Goal: Check status: Check status

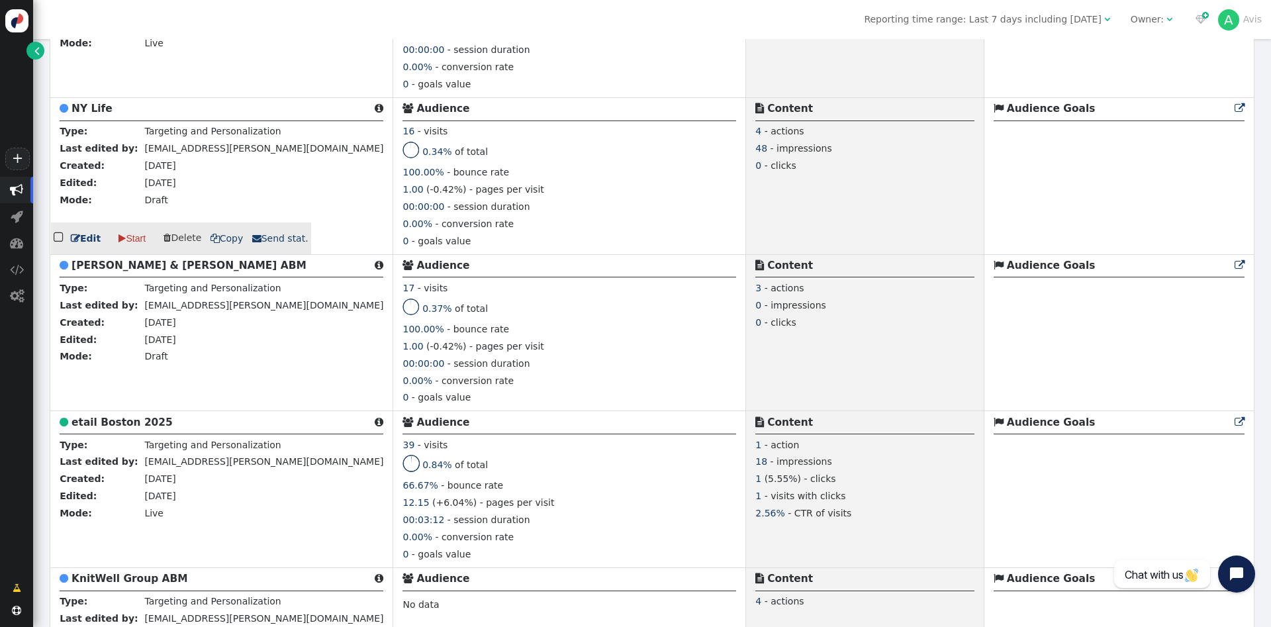
scroll to position [788, 0]
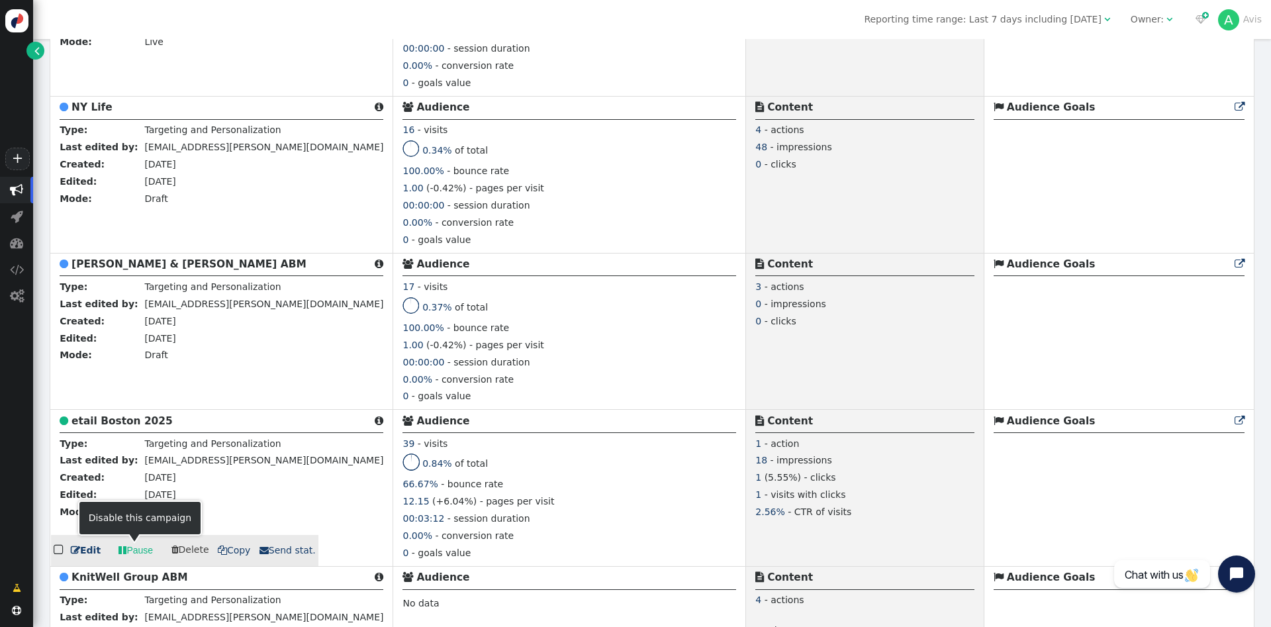
click at [122, 553] on span "" at bounding box center [122, 550] width 8 height 14
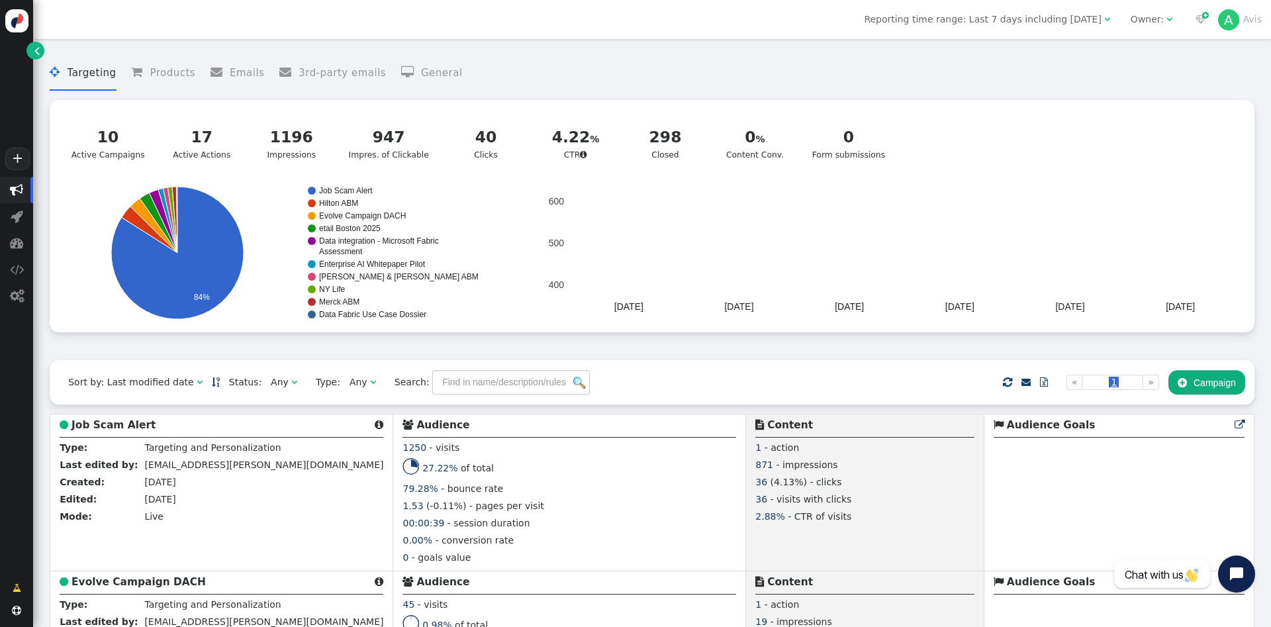
scroll to position [1, 0]
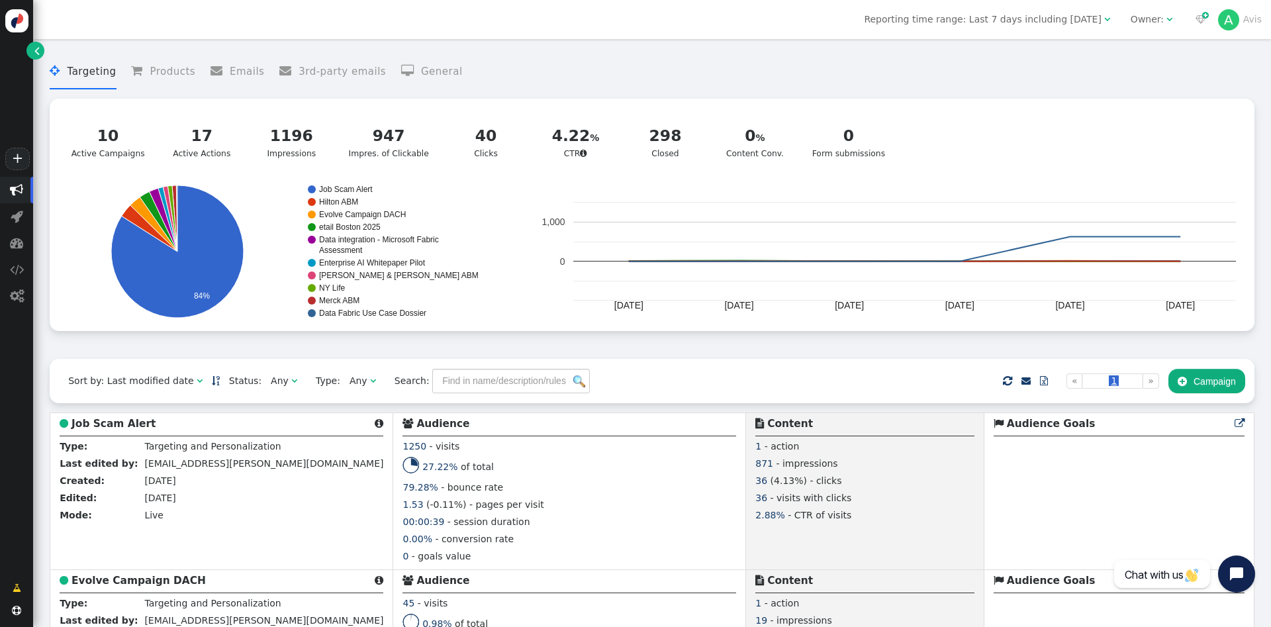
click at [1053, 28] on div "Reporting time range: Last 7 days including [DATE]  Owner:    A Avis" at bounding box center [652, 19] width 1238 height 39
click at [1056, 20] on span "Reporting time range: Last 7 days including [DATE]" at bounding box center [982, 19] width 237 height 11
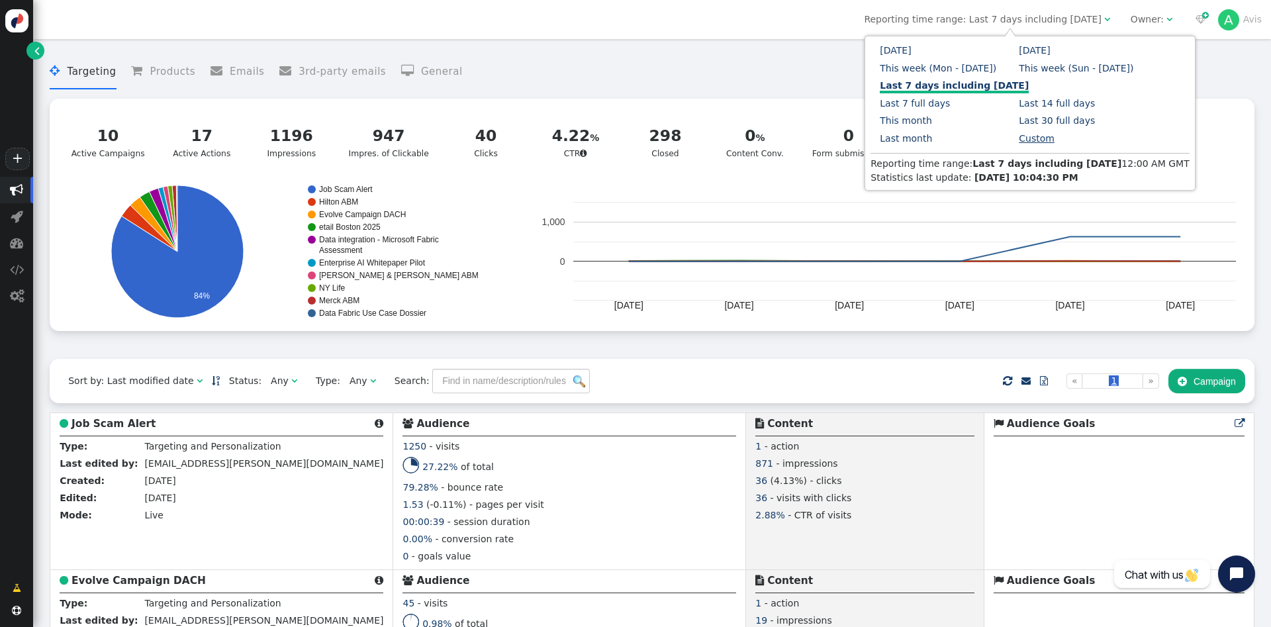
click at [1018, 141] on link "Custom" at bounding box center [1036, 138] width 36 height 11
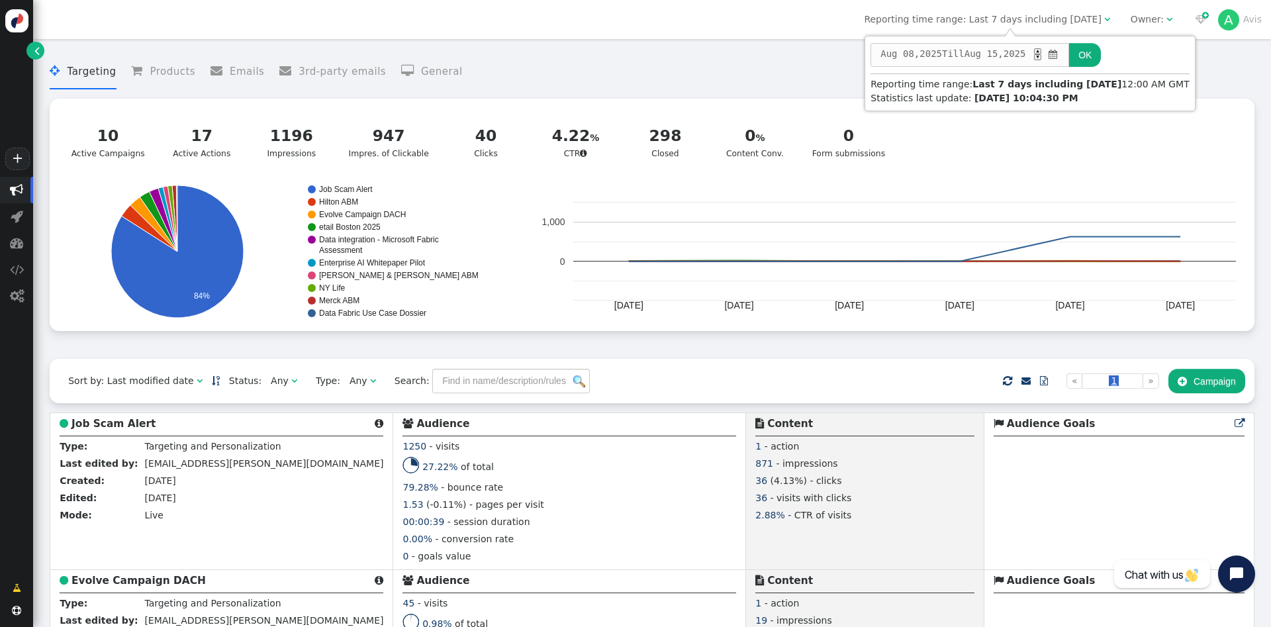
click at [1059, 51] on span "" at bounding box center [1053, 55] width 13 height 14
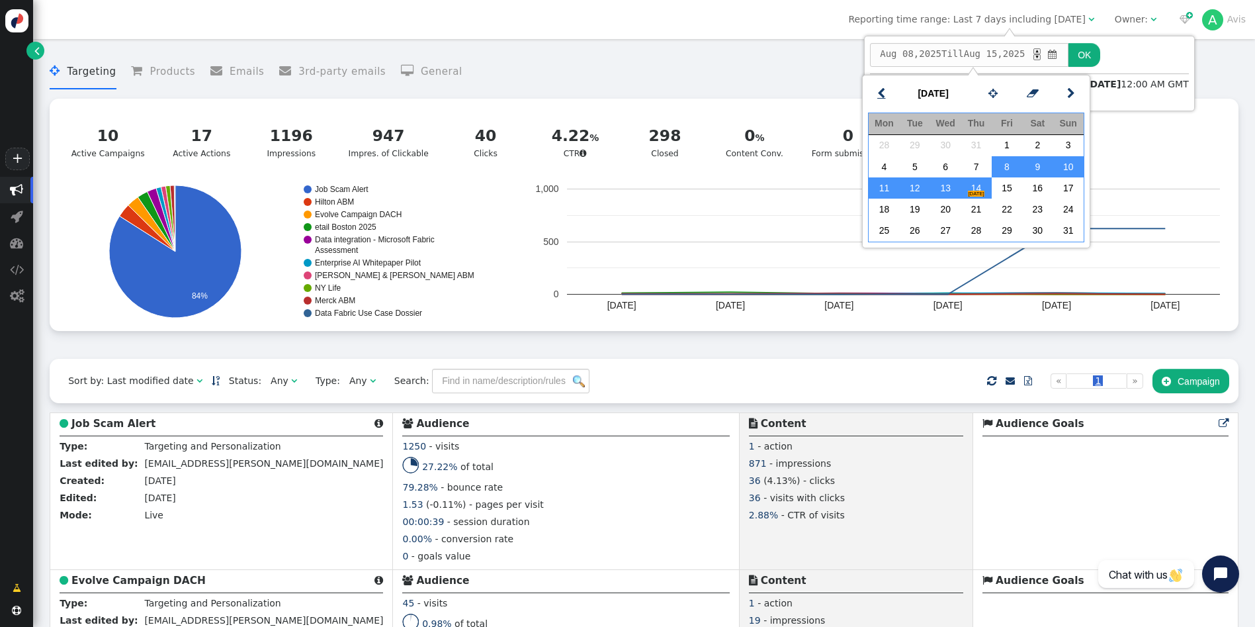
click at [885, 90] on span "" at bounding box center [882, 93] width 8 height 17
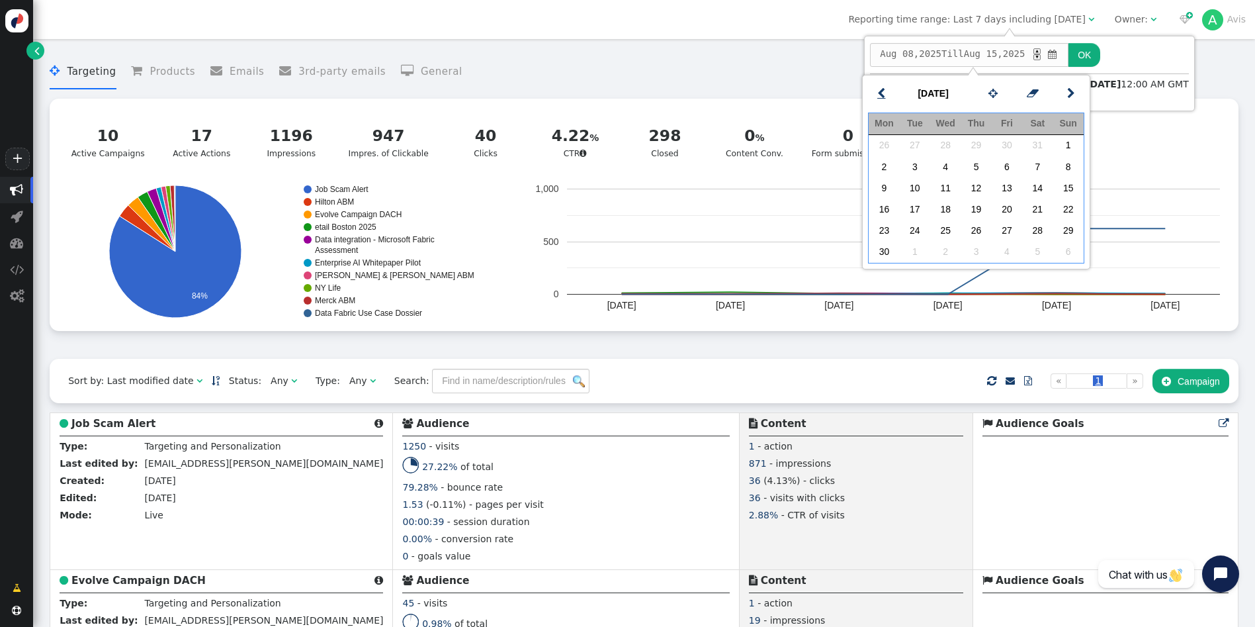
click at [885, 90] on span "" at bounding box center [882, 93] width 8 height 17
click at [885, 89] on span "" at bounding box center [882, 93] width 8 height 17
click at [1029, 147] on td "1" at bounding box center [1037, 145] width 30 height 21
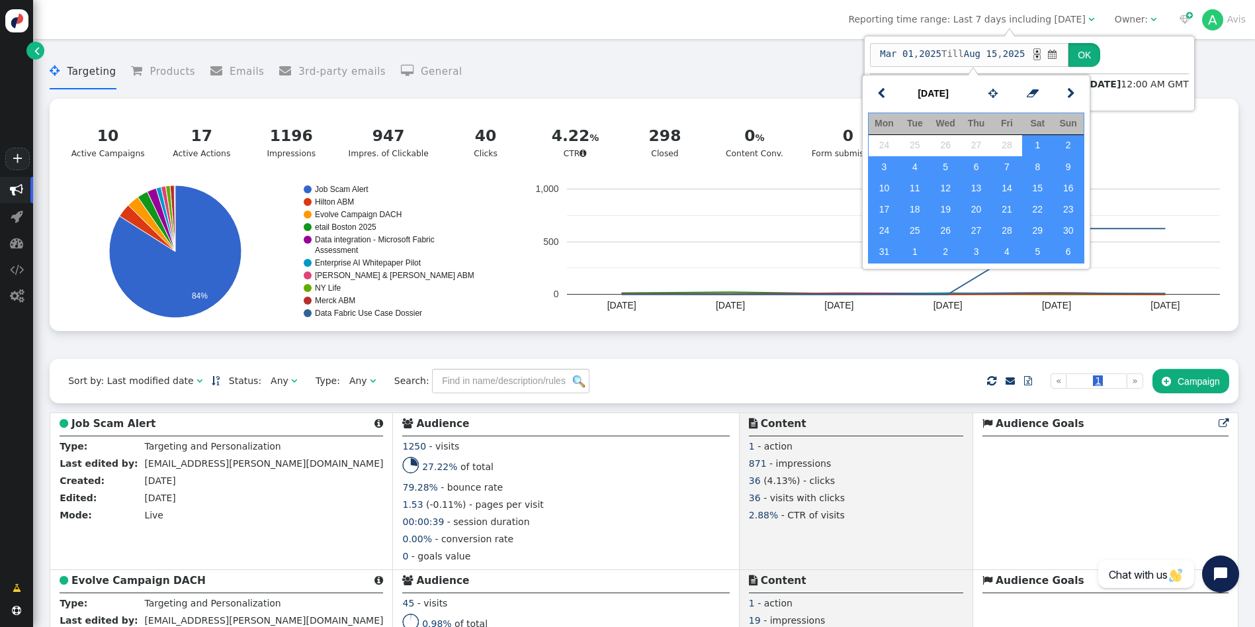
click at [1085, 52] on button "OK" at bounding box center [1085, 55] width 32 height 24
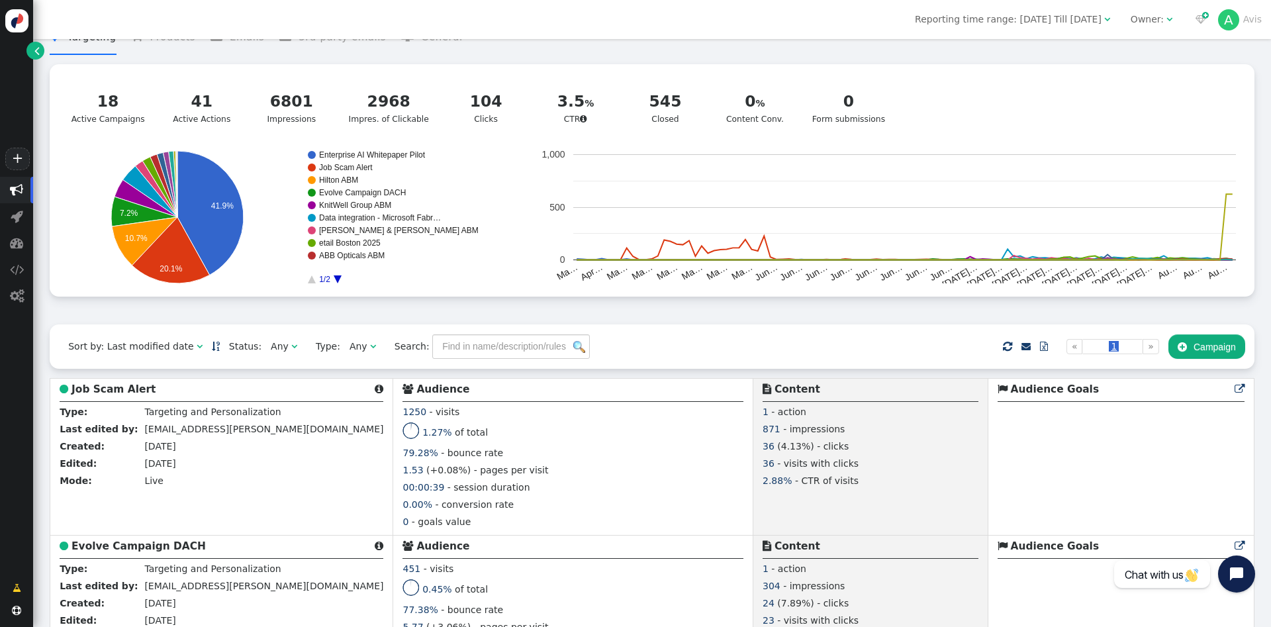
scroll to position [0, 0]
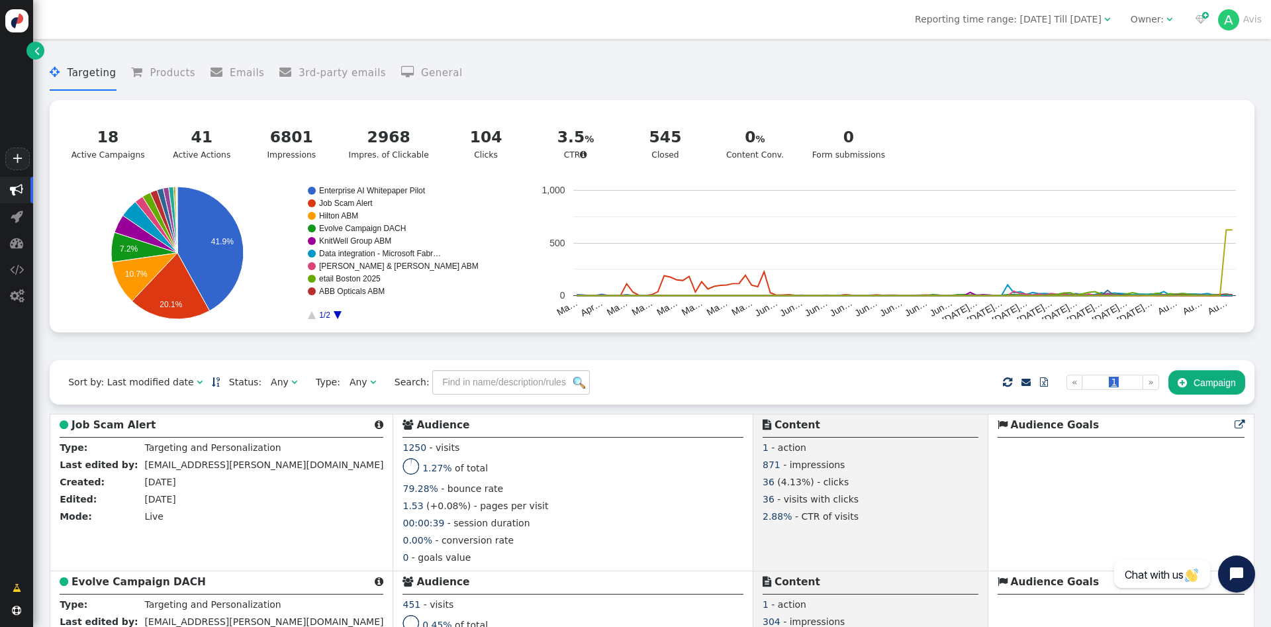
click at [338, 314] on rect "A chart." at bounding box center [374, 253] width 133 height 132
click at [340, 317] on icon "A chart." at bounding box center [338, 315] width 8 height 8
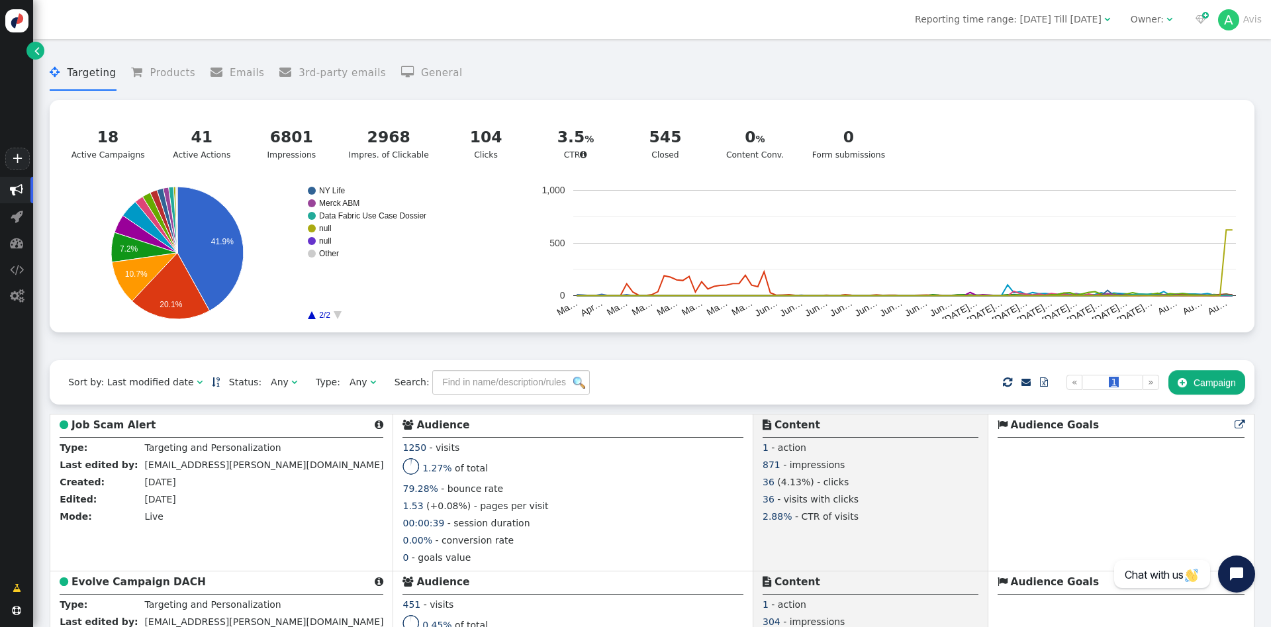
click at [312, 318] on icon "A chart." at bounding box center [312, 315] width 8 height 8
